Goal: Transaction & Acquisition: Purchase product/service

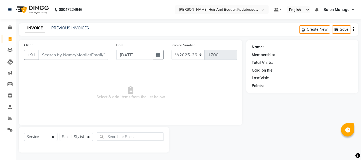
select select "7013"
select select "service"
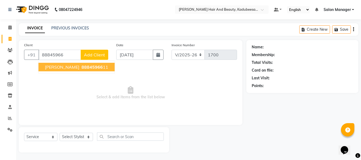
click at [83, 65] on span "88845966" at bounding box center [91, 66] width 21 height 5
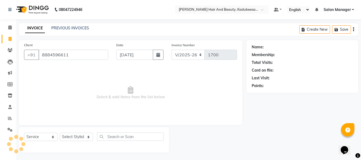
type input "8884596611"
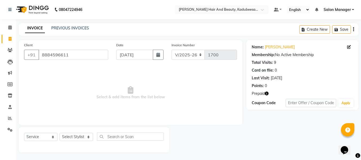
click at [266, 93] on icon "button" at bounding box center [267, 94] width 4 height 4
click at [154, 69] on span "Select & add items from the list below" at bounding box center [130, 92] width 213 height 53
click at [11, 27] on icon at bounding box center [9, 27] width 3 height 4
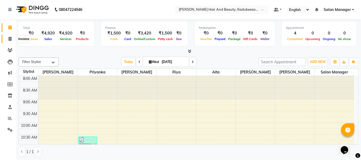
click at [7, 38] on span at bounding box center [9, 39] width 9 height 6
select select "service"
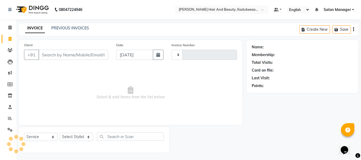
type input "1700"
select select "7013"
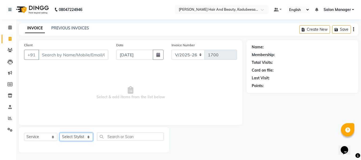
click at [86, 136] on select "Select Stylist aita [PERSON_NAME] priyanka [PERSON_NAME] Salon Manager [PERSON_…" at bounding box center [76, 137] width 33 height 8
select select "79629"
click at [60, 133] on select "Select Stylist aita [PERSON_NAME] priyanka [PERSON_NAME] Salon Manager [PERSON_…" at bounding box center [76, 137] width 33 height 8
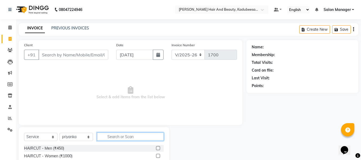
click at [121, 136] on input "text" at bounding box center [130, 136] width 67 height 8
type input "thr"
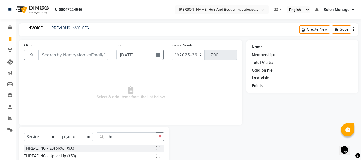
click at [156, 148] on label at bounding box center [158, 148] width 4 height 4
click at [156, 148] on input "checkbox" at bounding box center [157, 148] width 3 height 3
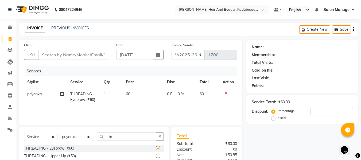
checkbox input "false"
click at [91, 54] on input "Client" at bounding box center [73, 55] width 70 height 10
type input "8"
type input "0"
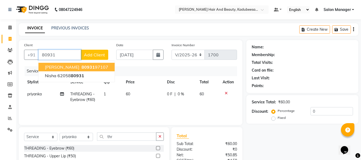
click at [82, 65] on ngb-highlight "80931 97107" at bounding box center [94, 66] width 28 height 5
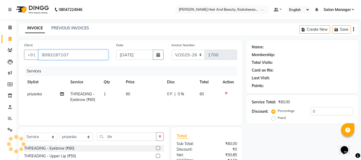
type input "8093197107"
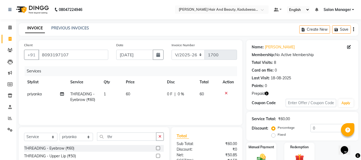
click at [265, 93] on icon "button" at bounding box center [267, 94] width 4 height 4
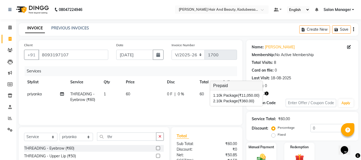
scroll to position [53, 0]
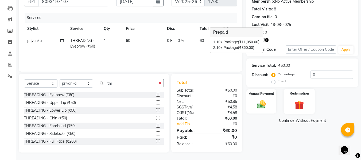
click at [305, 102] on img at bounding box center [298, 104] width 15 height 11
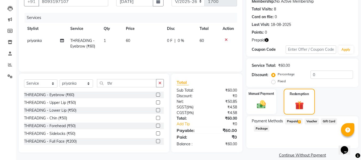
click at [305, 102] on img at bounding box center [299, 105] width 14 height 11
click at [294, 121] on span "Prepaid 2" at bounding box center [293, 121] width 17 height 6
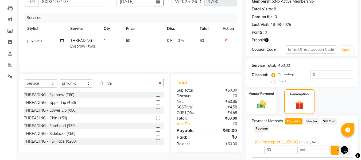
click at [335, 149] on button "Add" at bounding box center [339, 149] width 19 height 9
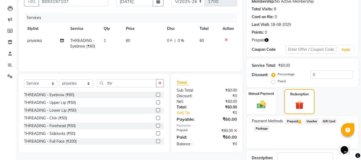
scroll to position [91, 0]
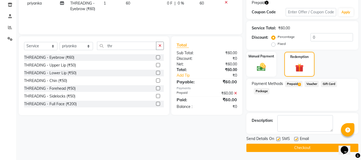
click at [308, 147] on button "Checkout" at bounding box center [302, 148] width 112 height 8
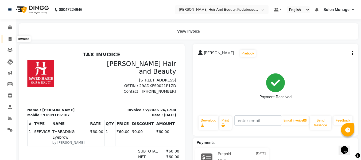
click at [9, 36] on span at bounding box center [9, 39] width 9 height 6
select select "service"
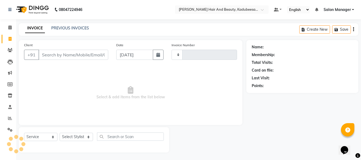
scroll to position [1, 0]
type input "1701"
select select "7013"
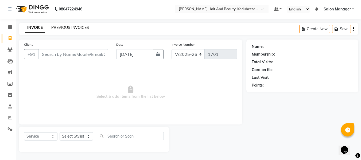
click at [70, 26] on link "PREVIOUS INVOICES" at bounding box center [70, 27] width 38 height 5
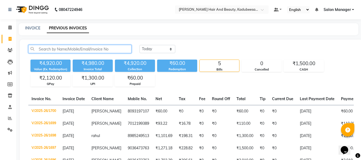
click at [71, 48] on input "text" at bounding box center [79, 49] width 103 height 8
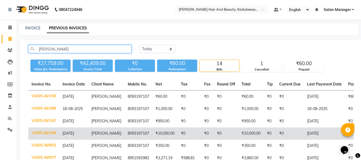
type input "[PERSON_NAME]"
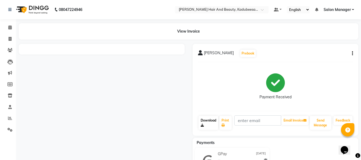
scroll to position [26, 0]
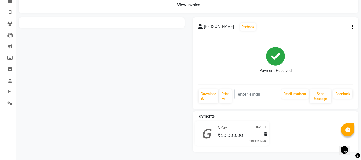
click at [117, 80] on div at bounding box center [102, 84] width 174 height 135
click at [59, 113] on div at bounding box center [102, 84] width 174 height 135
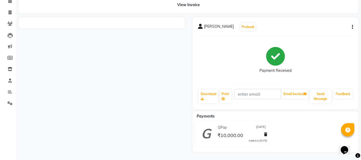
click at [59, 113] on div at bounding box center [102, 84] width 174 height 135
click at [187, 3] on div "View Invoice" at bounding box center [188, 5] width 339 height 16
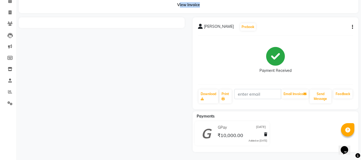
click at [187, 3] on div "View Invoice" at bounding box center [188, 5] width 339 height 16
click at [195, 6] on div "View Invoice" at bounding box center [188, 5] width 339 height 16
click at [196, 6] on div "View Invoice" at bounding box center [188, 5] width 339 height 16
click at [9, 13] on icon at bounding box center [10, 12] width 3 height 4
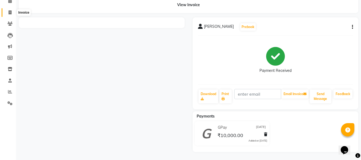
select select "service"
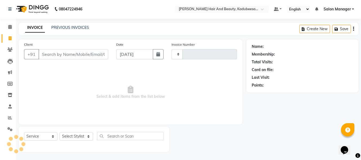
scroll to position [1, 0]
type input "1701"
select select "7013"
click at [68, 27] on link "PREVIOUS INVOICES" at bounding box center [70, 27] width 38 height 5
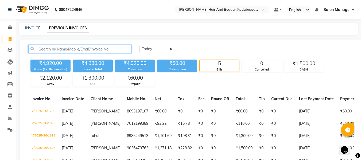
click at [85, 45] on input "text" at bounding box center [79, 49] width 103 height 8
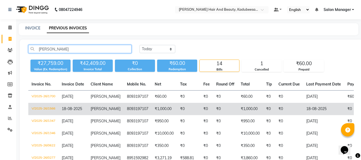
type input "[PERSON_NAME]"
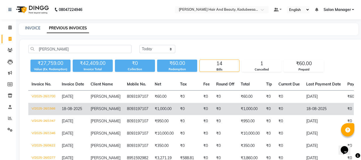
click at [115, 107] on td "[PERSON_NAME]" at bounding box center [105, 109] width 36 height 12
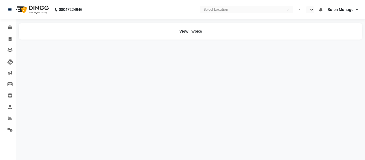
select select "en"
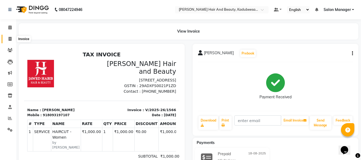
click at [12, 40] on span at bounding box center [9, 39] width 9 height 6
select select "service"
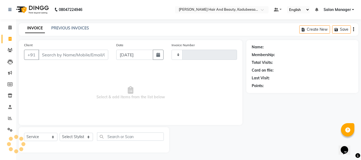
scroll to position [1, 0]
type input "1701"
select select "7013"
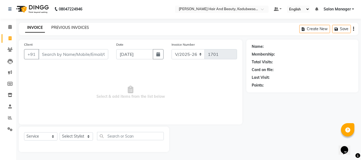
click at [59, 27] on link "PREVIOUS INVOICES" at bounding box center [70, 27] width 38 height 5
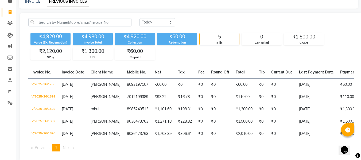
scroll to position [40, 0]
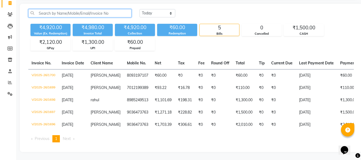
click at [116, 10] on input "text" at bounding box center [79, 13] width 103 height 8
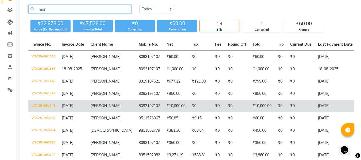
type input "mon"
click at [163, 110] on td "₹10,000.00" at bounding box center [175, 106] width 25 height 12
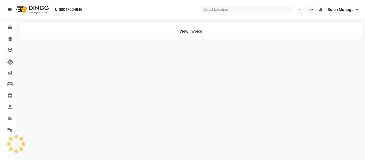
select select "en"
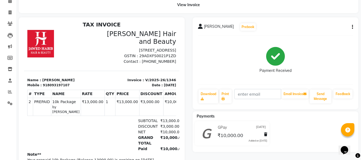
scroll to position [27, 0]
click at [10, 13] on icon at bounding box center [10, 12] width 3 height 4
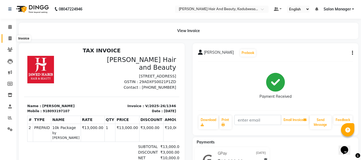
select select "service"
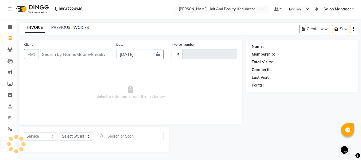
type input "1701"
select select "7013"
click at [10, 106] on icon at bounding box center [9, 106] width 3 height 4
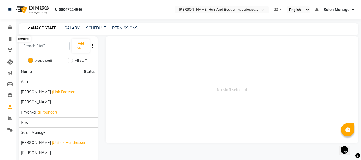
click at [10, 39] on icon at bounding box center [10, 39] width 3 height 4
select select "service"
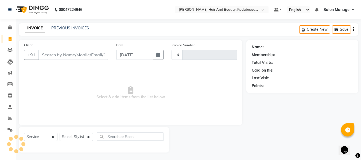
scroll to position [1, 0]
type input "1701"
select select "7013"
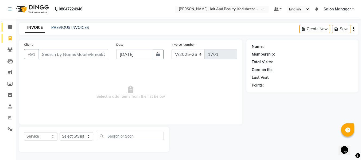
click at [11, 27] on icon at bounding box center [9, 27] width 3 height 4
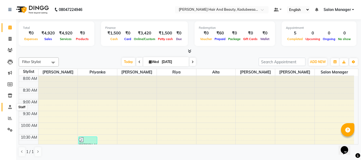
click at [10, 108] on icon at bounding box center [9, 107] width 3 height 4
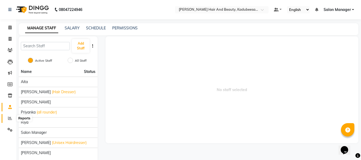
click at [10, 120] on icon at bounding box center [10, 118] width 4 height 4
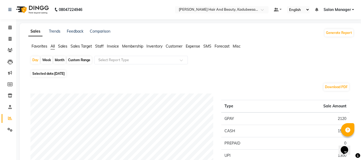
click at [99, 48] on span "Staff" at bounding box center [99, 46] width 9 height 5
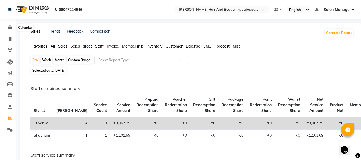
click at [10, 26] on icon at bounding box center [9, 27] width 3 height 4
